Goal: Information Seeking & Learning: Learn about a topic

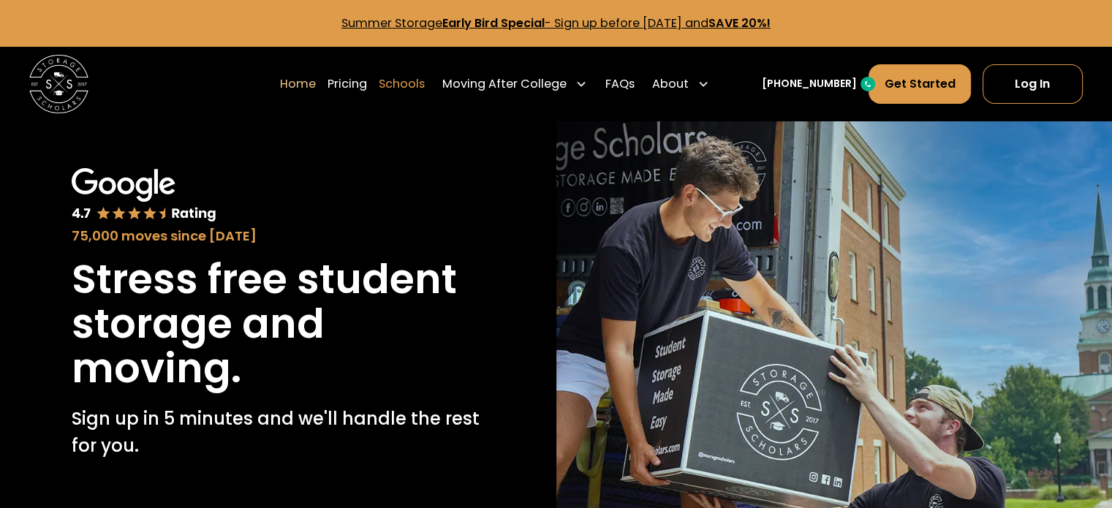
drag, startPoint x: 363, startPoint y: 85, endPoint x: 403, endPoint y: 88, distance: 39.6
click at [364, 83] on link "Pricing" at bounding box center [346, 84] width 39 height 41
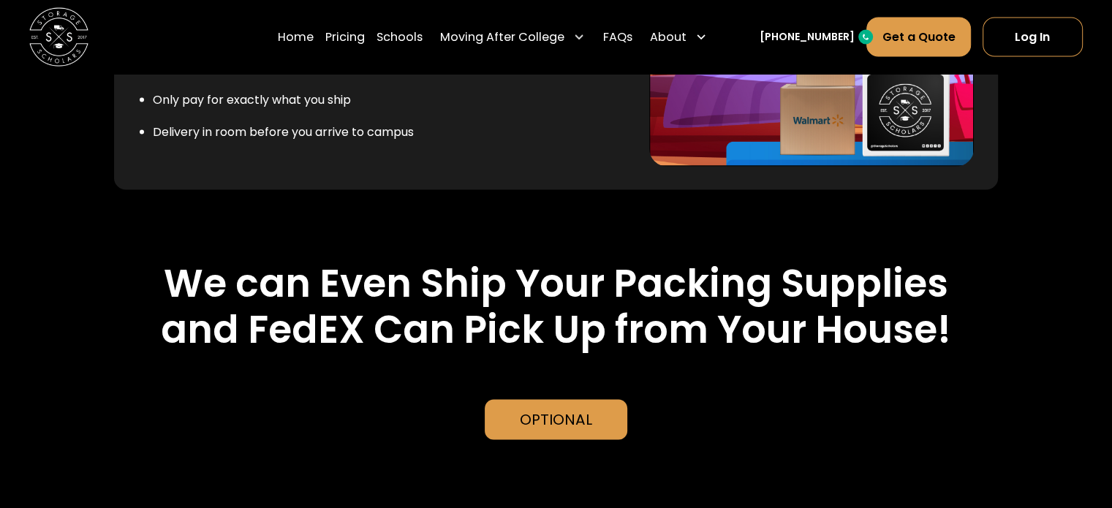
scroll to position [2715, 0]
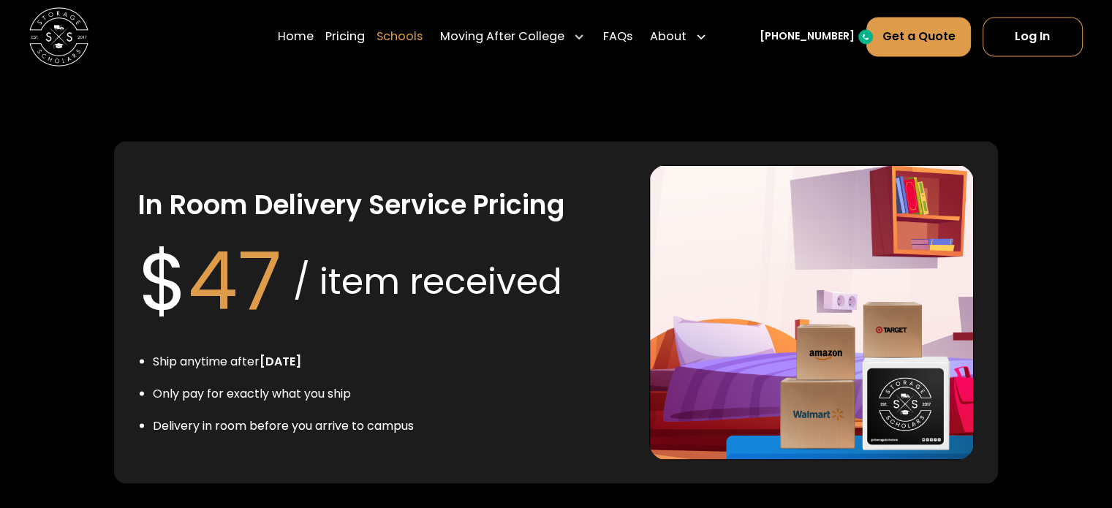
click at [419, 31] on link "Schools" at bounding box center [399, 36] width 46 height 41
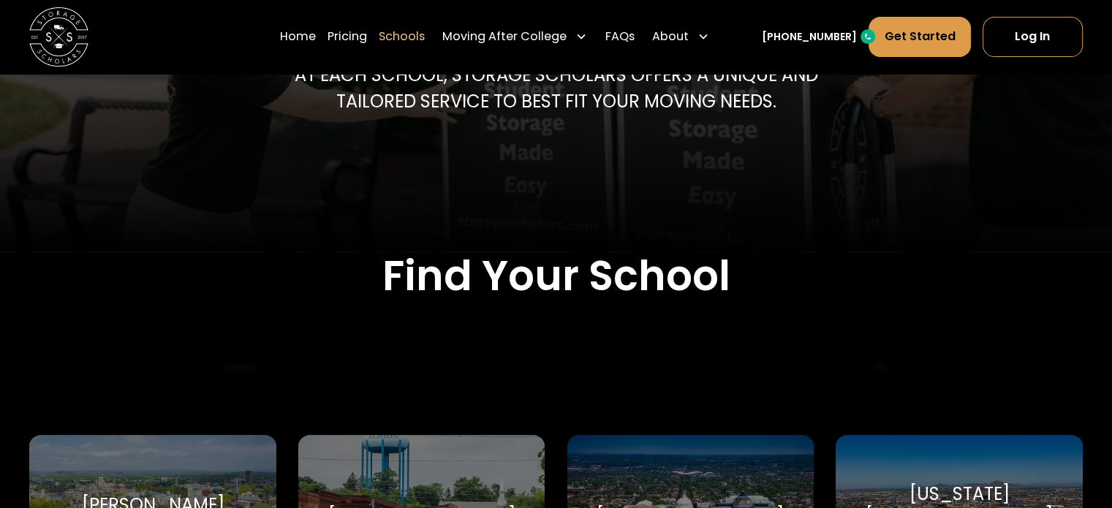
scroll to position [365, 0]
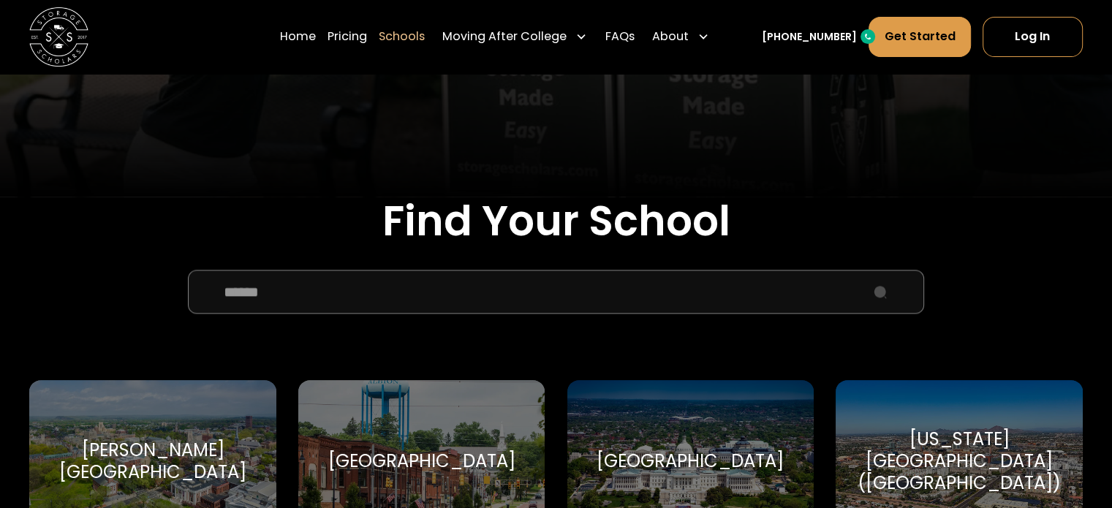
click at [439, 297] on input "School Select Form" at bounding box center [556, 292] width 736 height 44
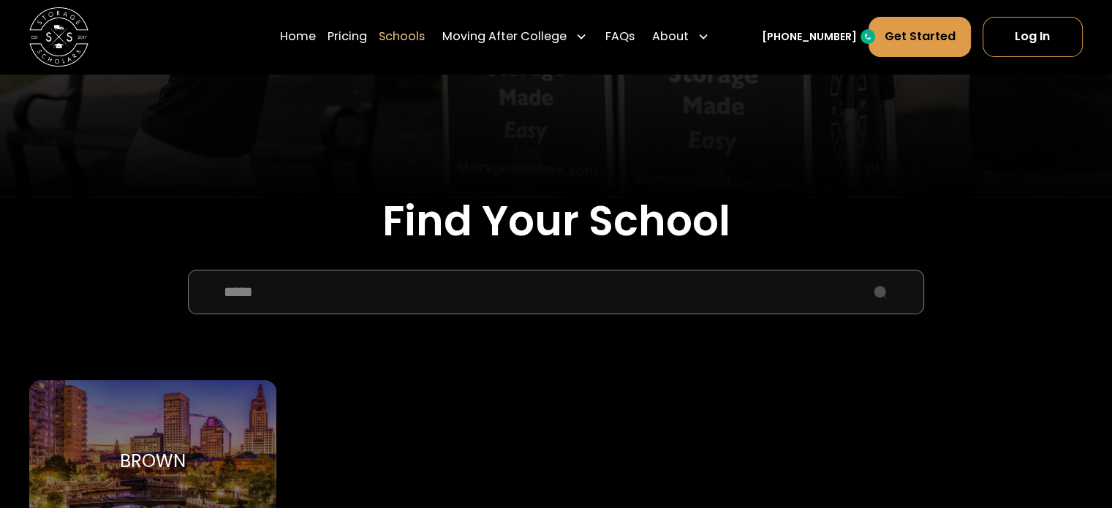
type input "*****"
click at [153, 450] on div "Brown" at bounding box center [153, 461] width 66 height 22
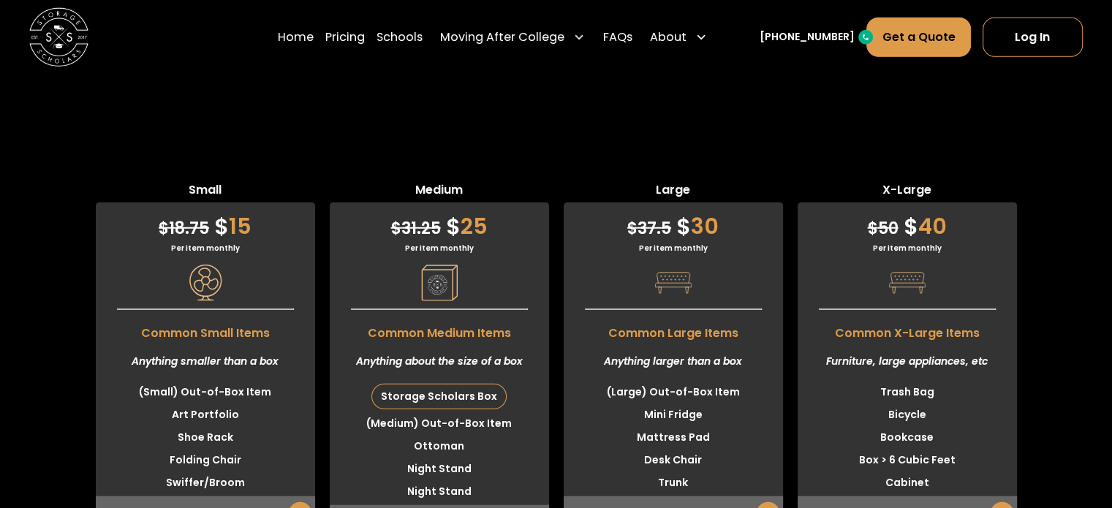
scroll to position [4166, 0]
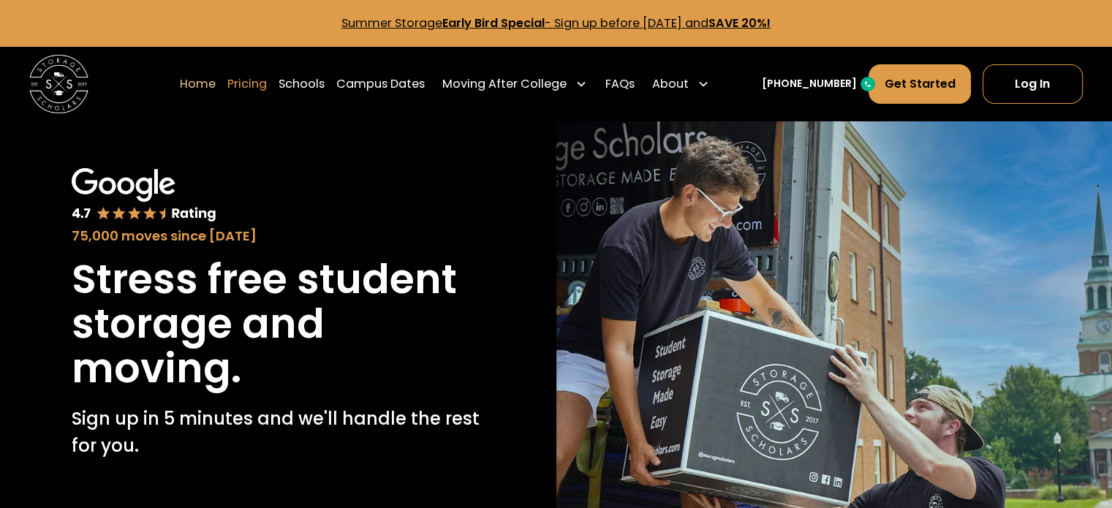
click at [267, 85] on link "Pricing" at bounding box center [246, 84] width 39 height 41
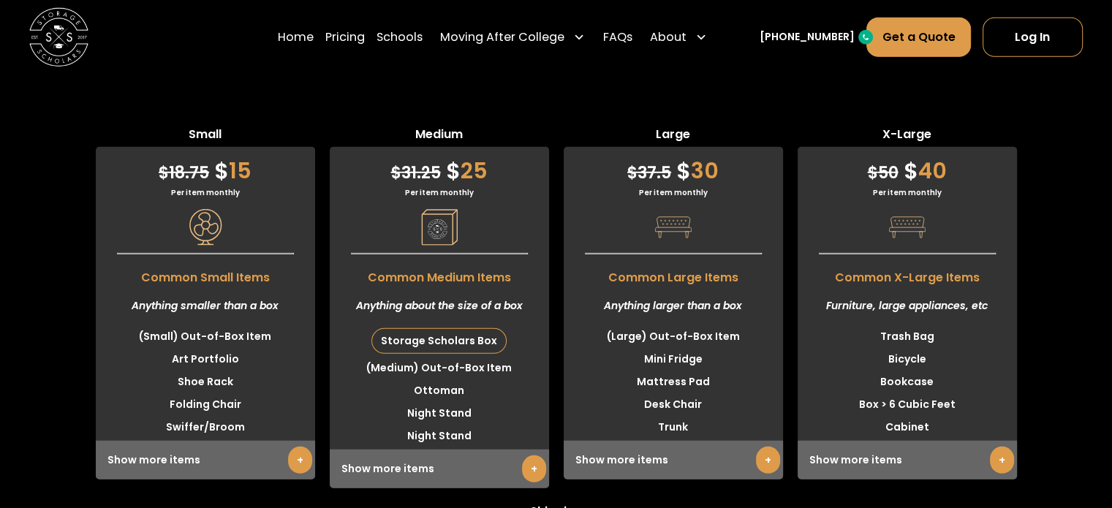
scroll to position [3856, 0]
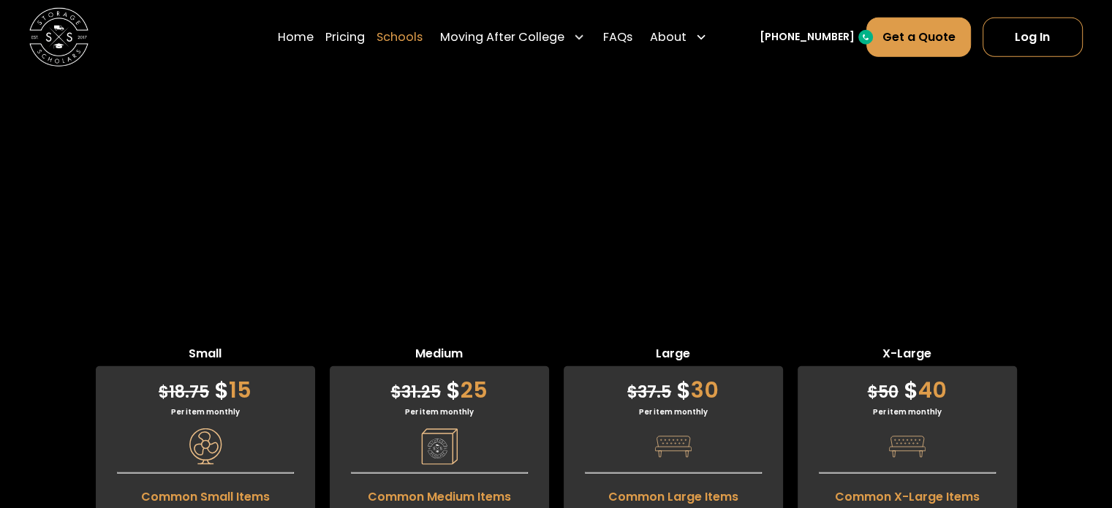
click at [421, 39] on link "Schools" at bounding box center [399, 36] width 46 height 41
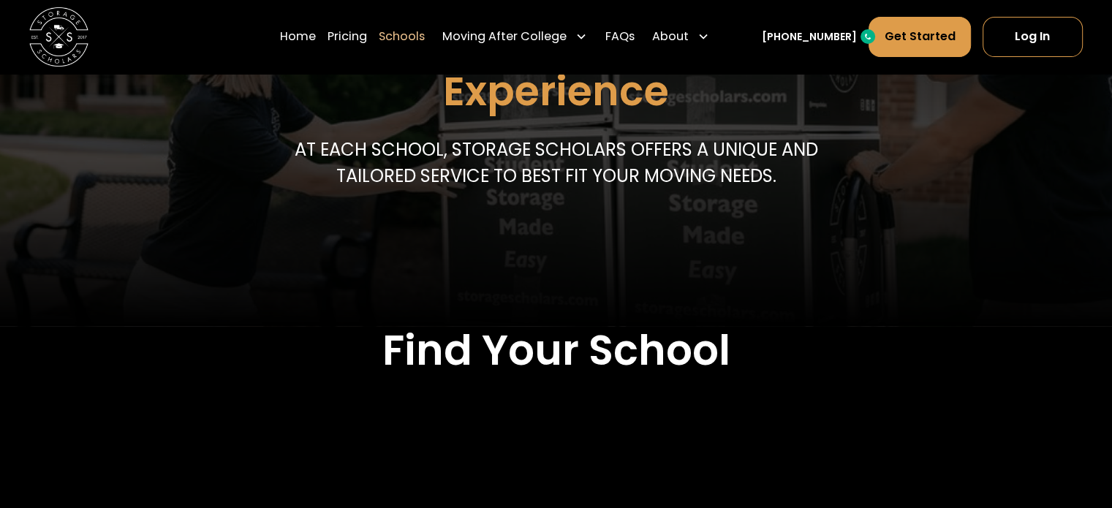
scroll to position [365, 0]
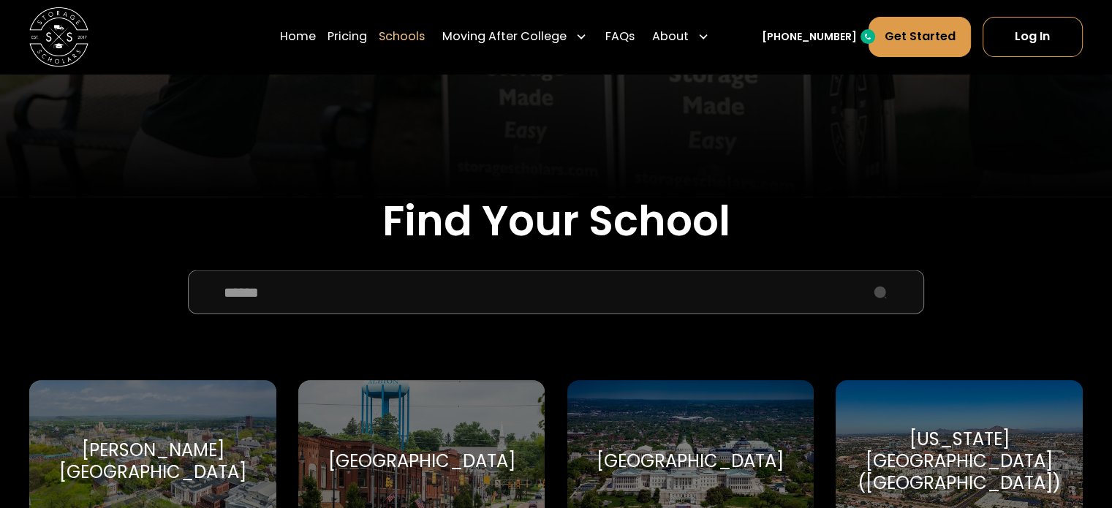
click at [421, 280] on input "School Select Form" at bounding box center [556, 292] width 736 height 44
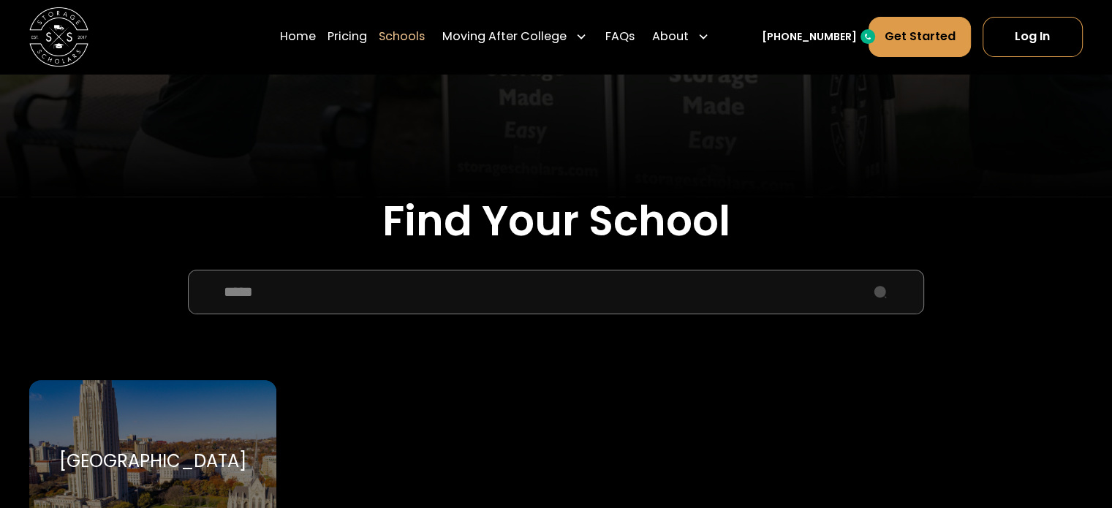
type input "*****"
click at [196, 438] on div "[GEOGRAPHIC_DATA]" at bounding box center [152, 461] width 246 height 162
click at [198, 426] on div "[GEOGRAPHIC_DATA]" at bounding box center [152, 461] width 246 height 162
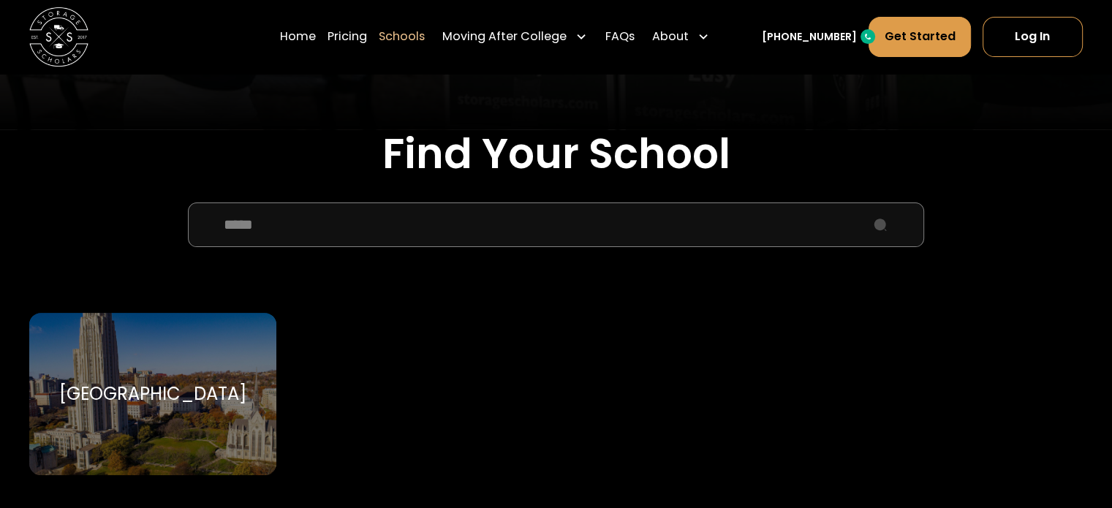
scroll to position [512, 0]
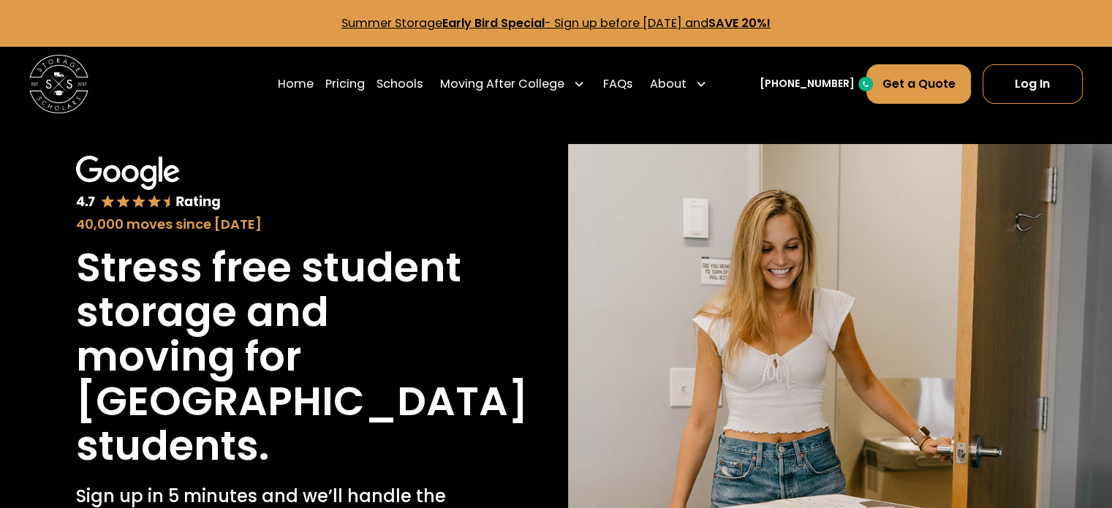
drag, startPoint x: 412, startPoint y: 45, endPoint x: 415, endPoint y: 55, distance: 9.9
click at [412, 45] on div "Summer Storage Early Bird Special - Sign up before [DATE] and SAVE 20%!" at bounding box center [556, 23] width 1112 height 47
click at [420, 87] on link "Schools" at bounding box center [399, 84] width 46 height 41
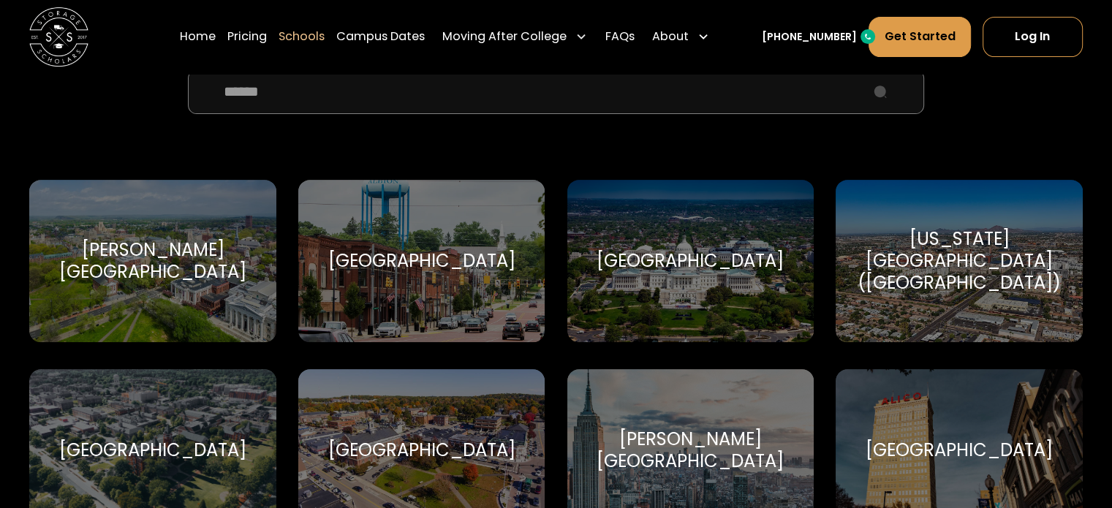
scroll to position [365, 0]
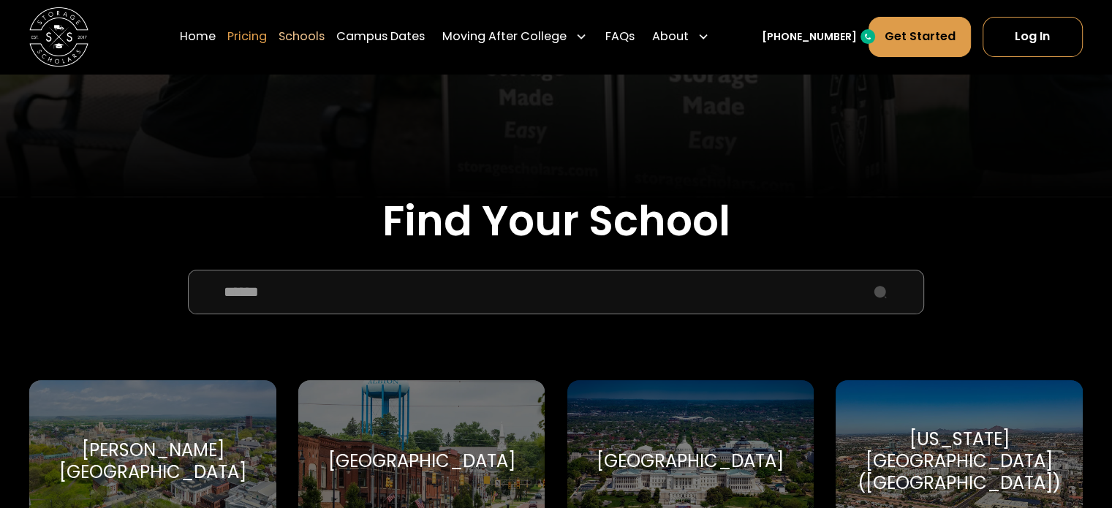
click at [267, 33] on link "Pricing" at bounding box center [246, 36] width 39 height 41
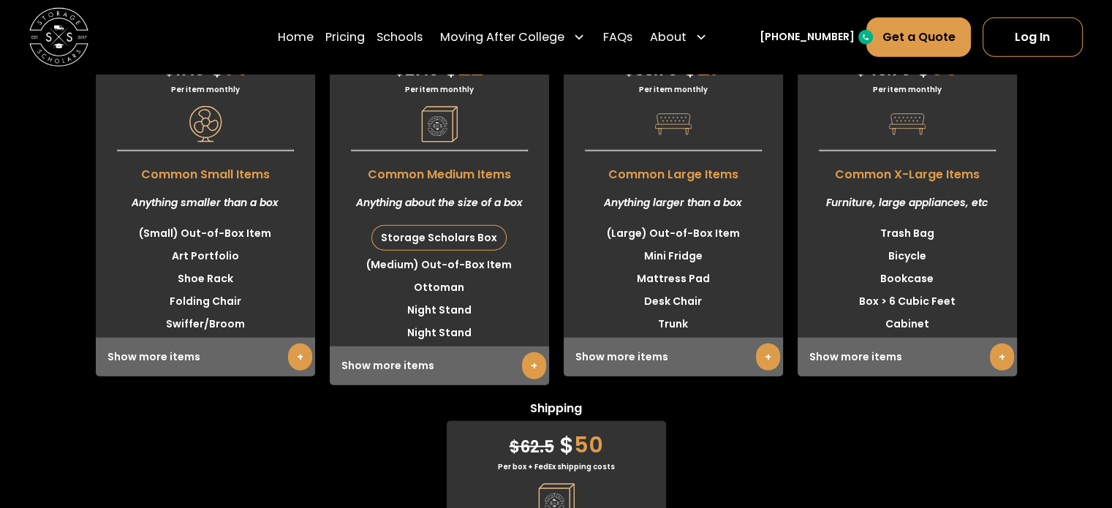
scroll to position [3684, 0]
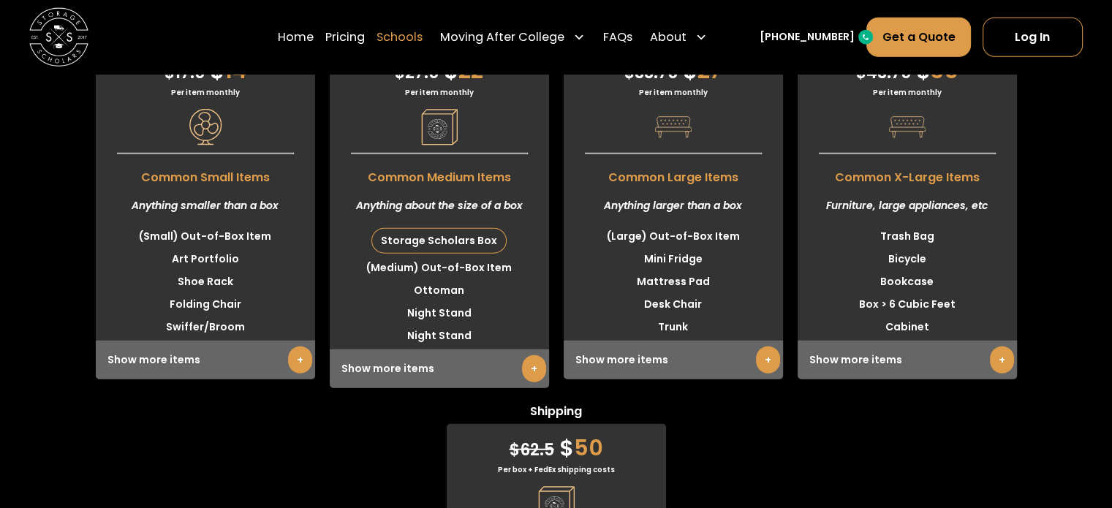
click at [404, 36] on link "Schools" at bounding box center [399, 36] width 46 height 41
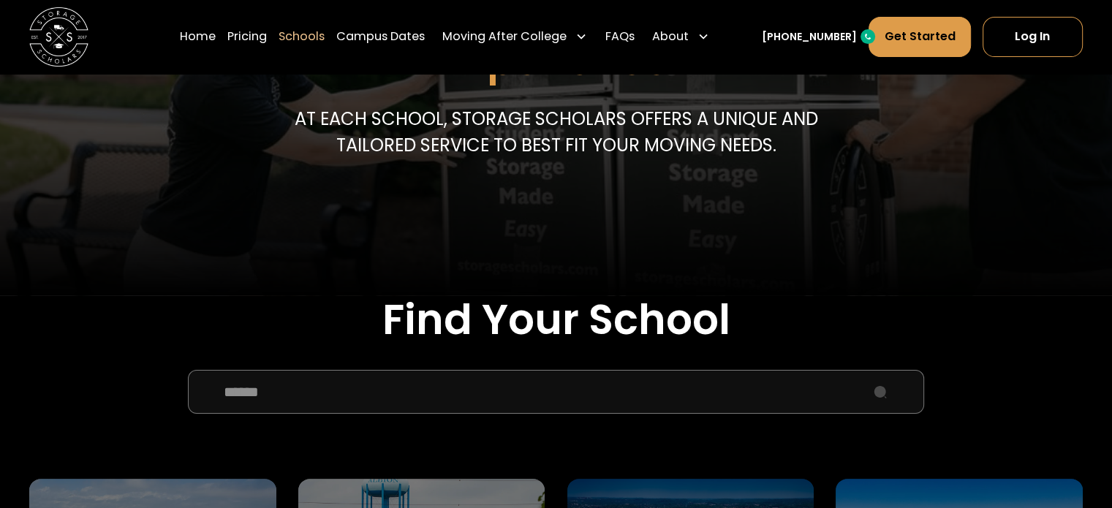
scroll to position [292, 0]
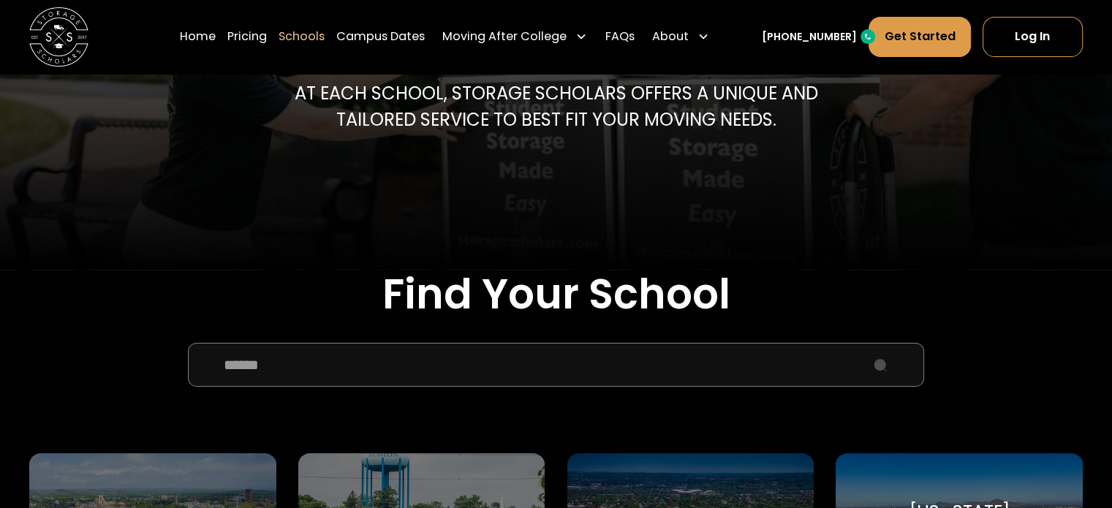
click at [553, 381] on input "School Select Form" at bounding box center [556, 365] width 736 height 44
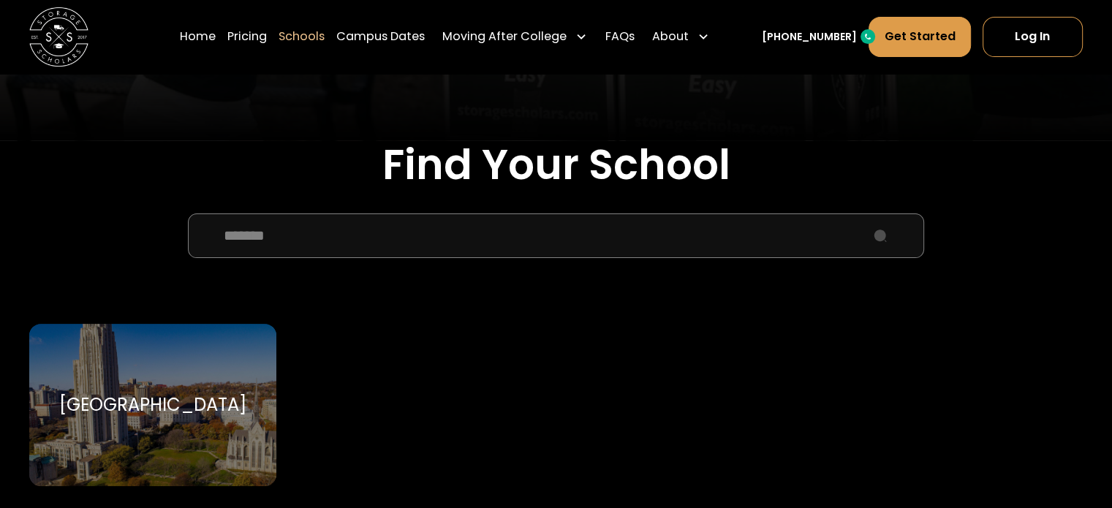
scroll to position [512, 0]
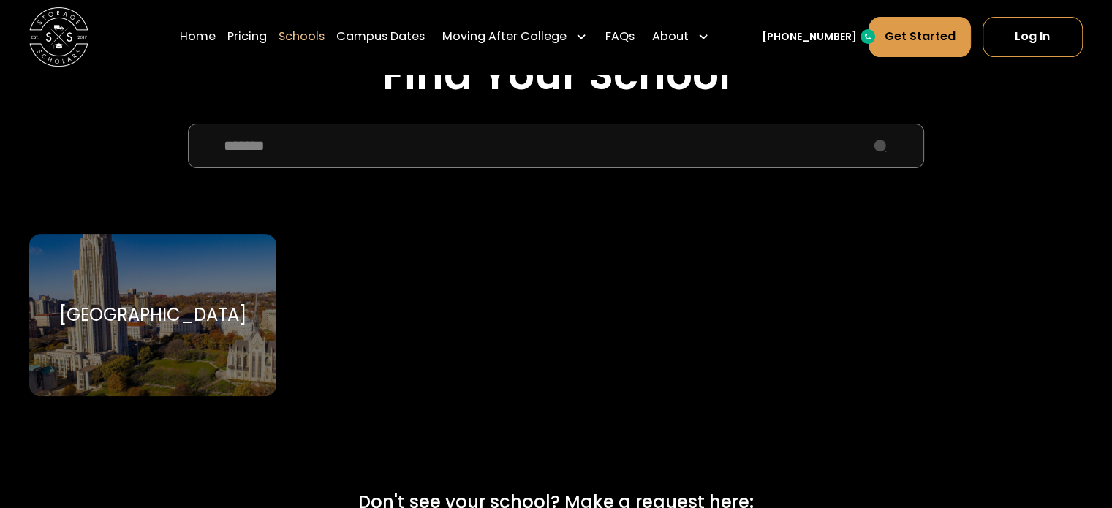
type input "*******"
click at [207, 324] on div "[GEOGRAPHIC_DATA]" at bounding box center [152, 315] width 187 height 22
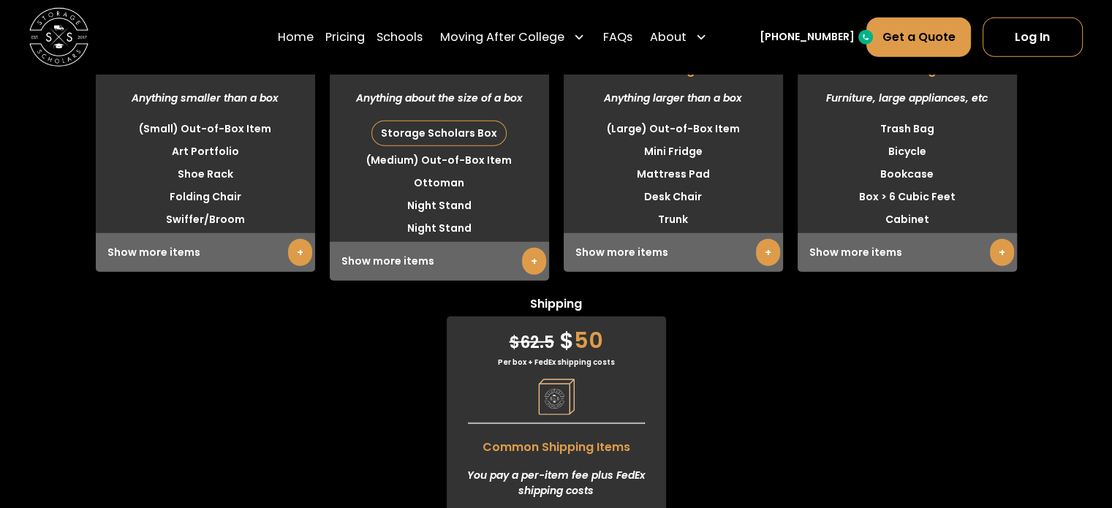
scroll to position [4020, 0]
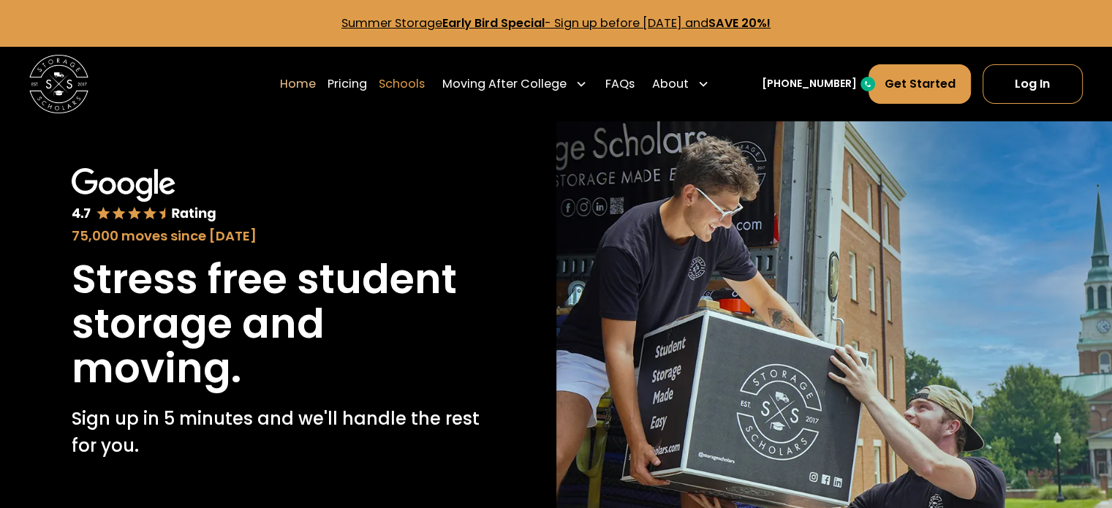
click at [425, 84] on link "Schools" at bounding box center [402, 84] width 46 height 41
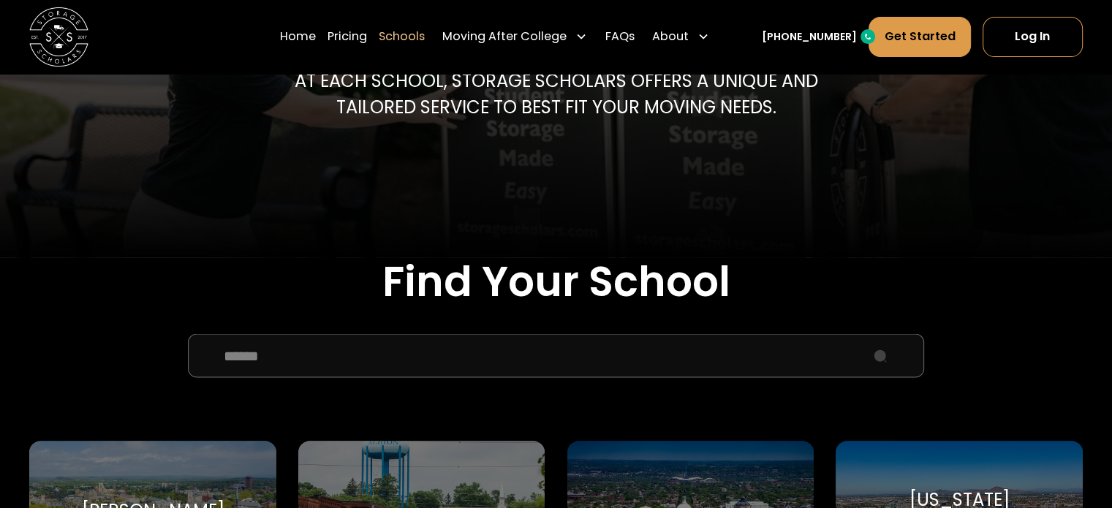
scroll to position [439, 0]
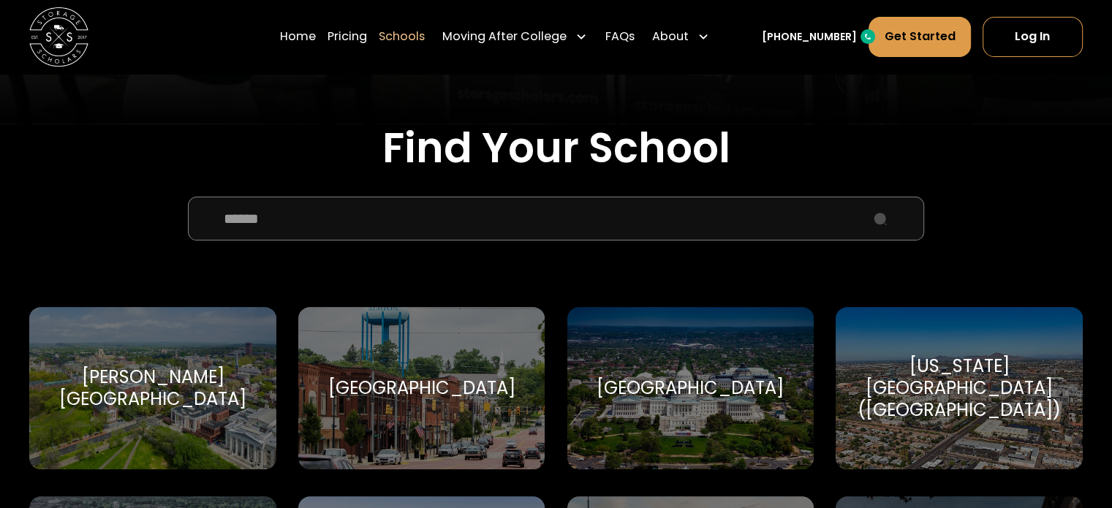
click at [527, 223] on input "School Select Form" at bounding box center [556, 219] width 736 height 44
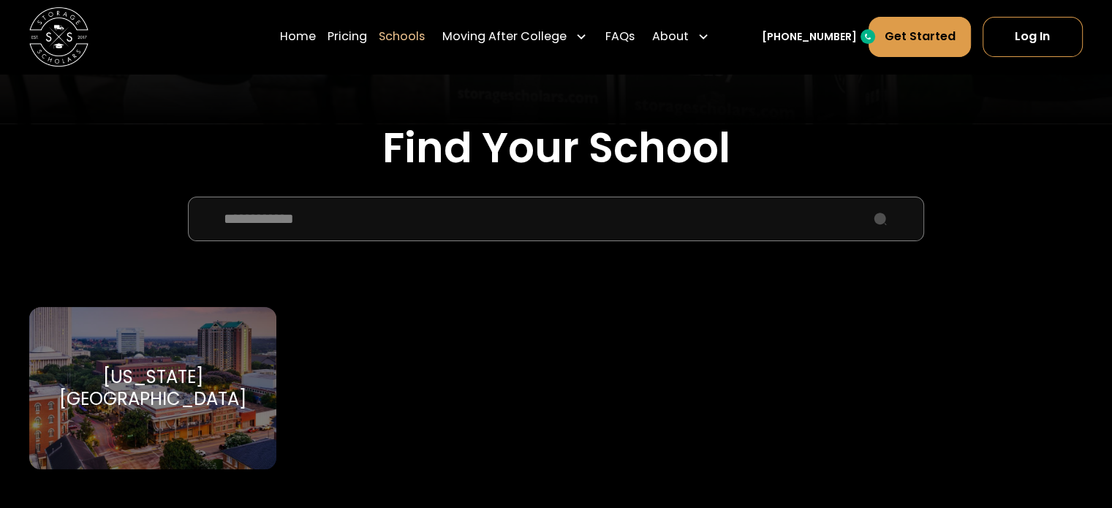
type input "**********"
click at [149, 362] on div "[US_STATE][GEOGRAPHIC_DATA] [US_STATE][GEOGRAPHIC_DATA]" at bounding box center [152, 388] width 246 height 162
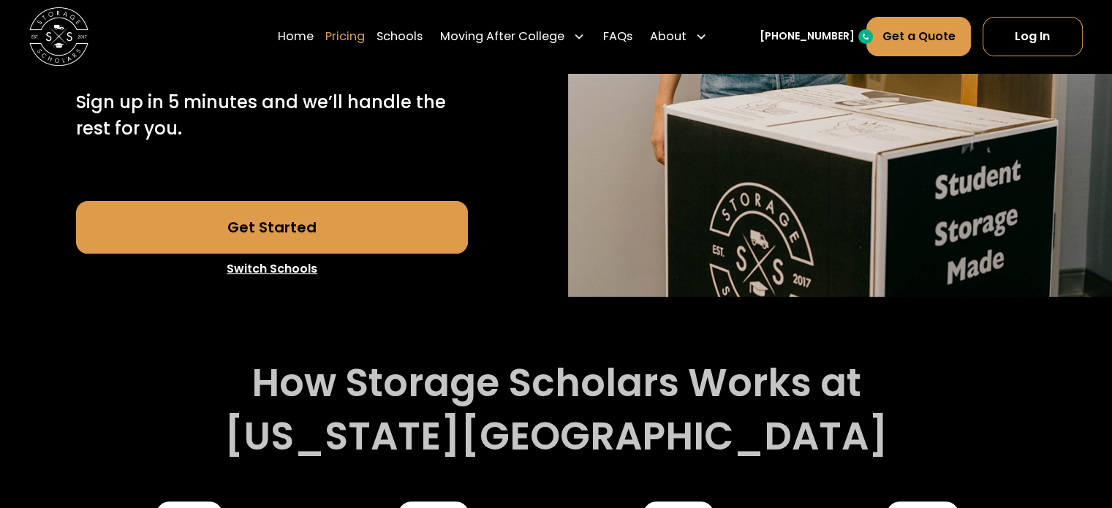
click at [365, 45] on link "Pricing" at bounding box center [344, 36] width 39 height 41
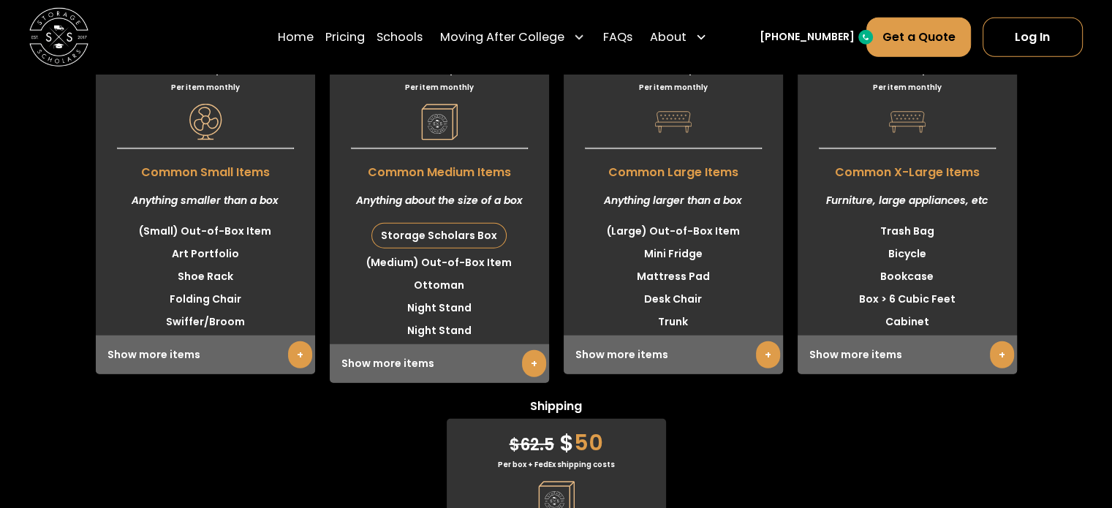
scroll to position [3787, 0]
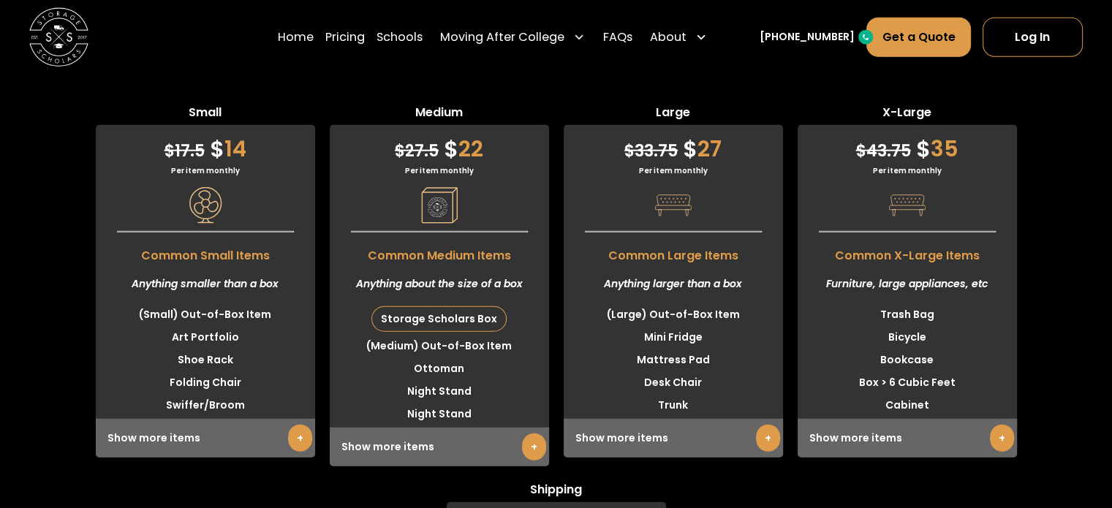
click at [304, 450] on div "Small $ 17.5 $ 14 Per item monthly Common Small Items Anything smaller than a b…" at bounding box center [556, 468] width 1112 height 728
click at [254, 488] on div "Small $ 17.5 $ 14 Per item monthly Common Small Items Anything smaller than a b…" at bounding box center [556, 468] width 1112 height 728
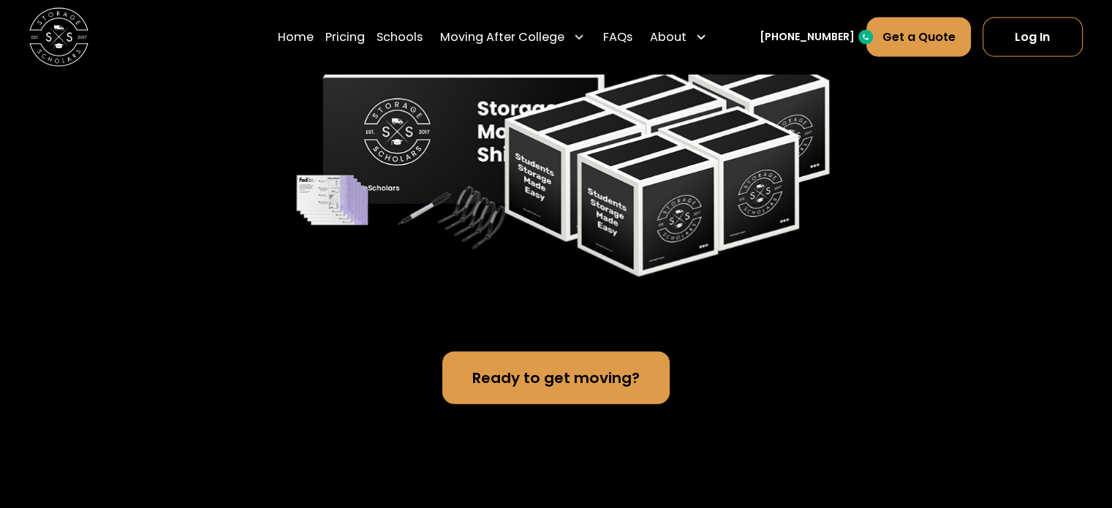
scroll to position [2984, 0]
